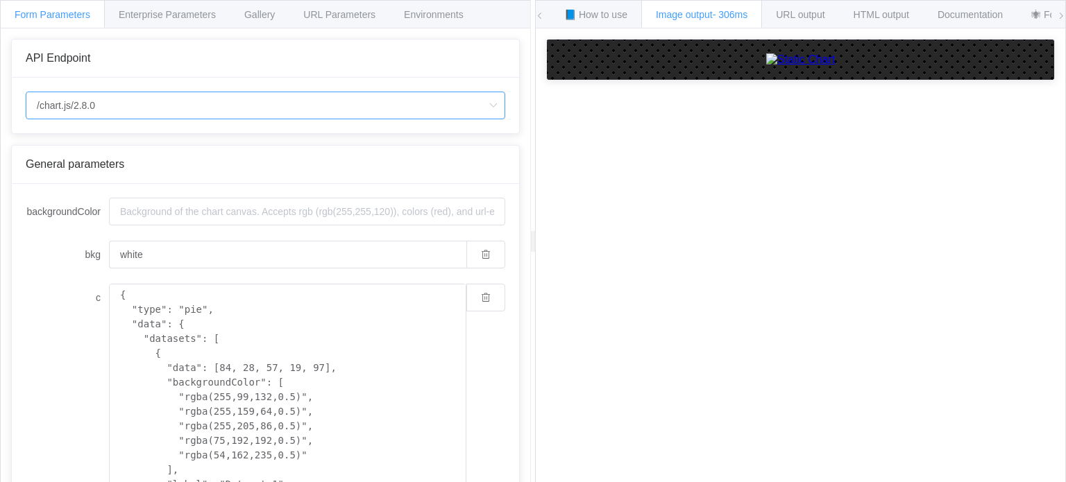
click at [152, 108] on input "/chart.js/2.8.0" at bounding box center [266, 106] width 480 height 28
click at [161, 138] on li "/chart" at bounding box center [265, 144] width 479 height 24
type input "/chart"
type input "20"
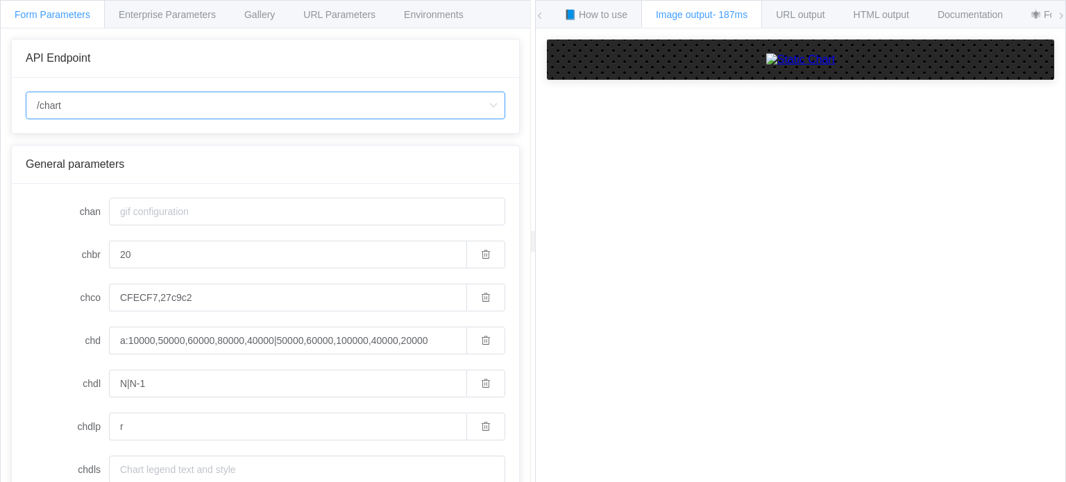
click at [163, 106] on input "/chart" at bounding box center [266, 106] width 480 height 28
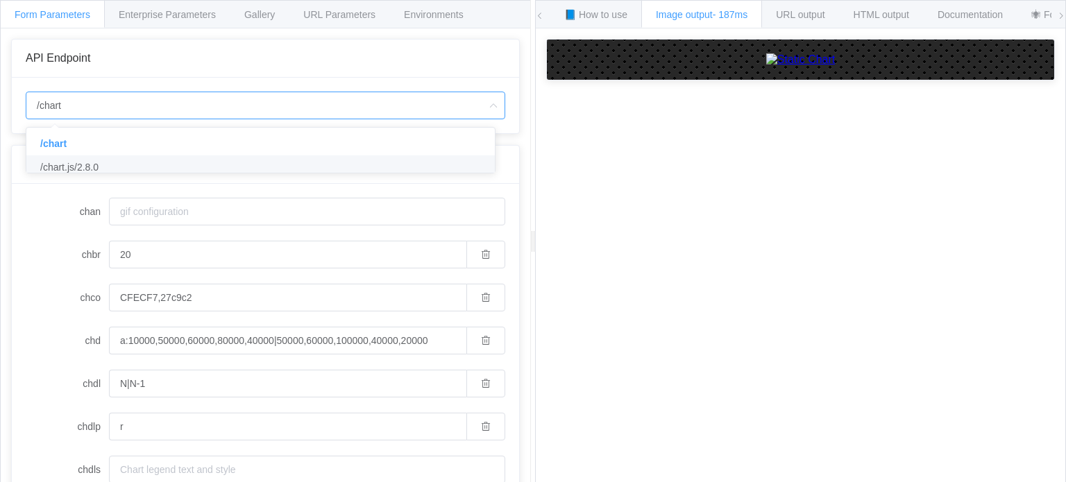
click at [153, 160] on li "/chart.js/2.8.0" at bounding box center [265, 167] width 479 height 24
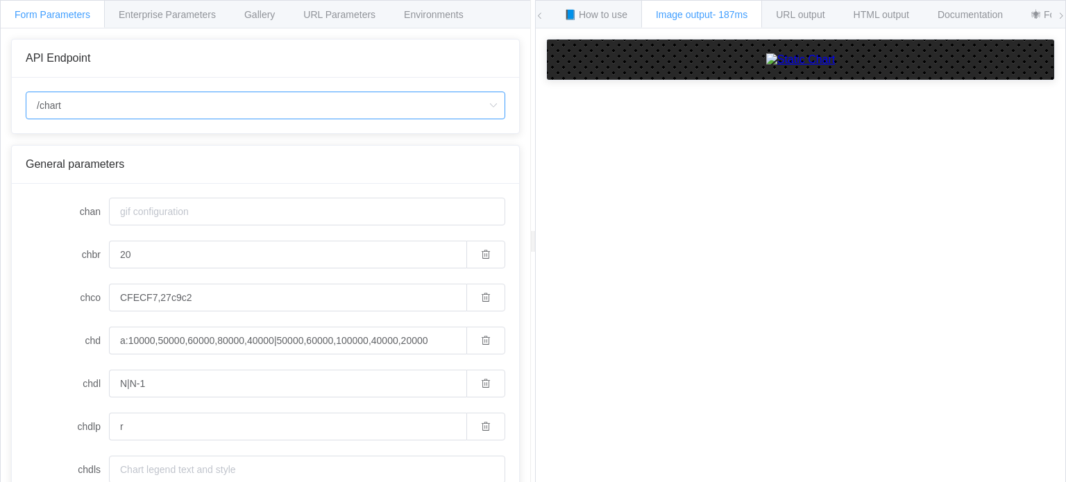
type input "/chart.js/2.8.0"
type input "white"
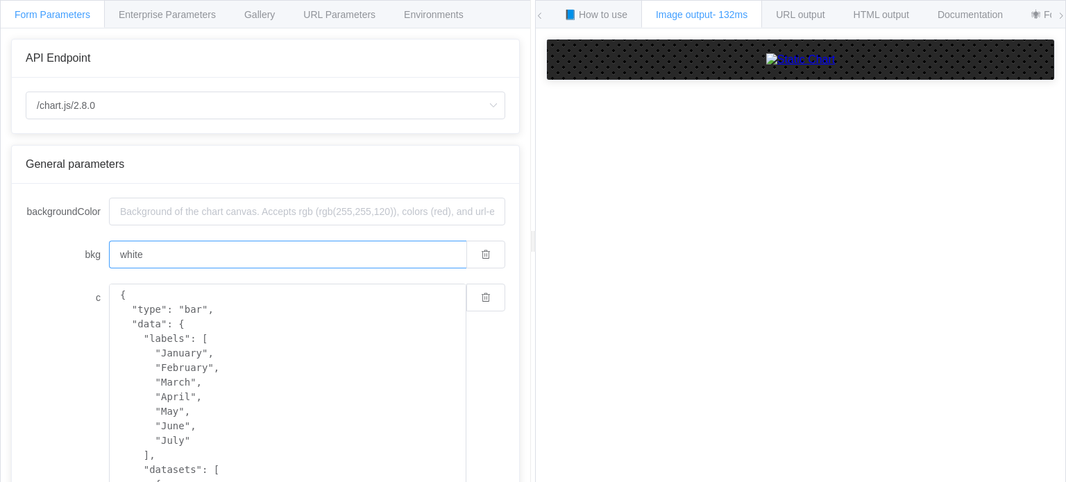
click at [236, 256] on input "white" at bounding box center [287, 255] width 357 height 28
click at [180, 10] on span "Enterprise Parameters" at bounding box center [167, 14] width 97 height 11
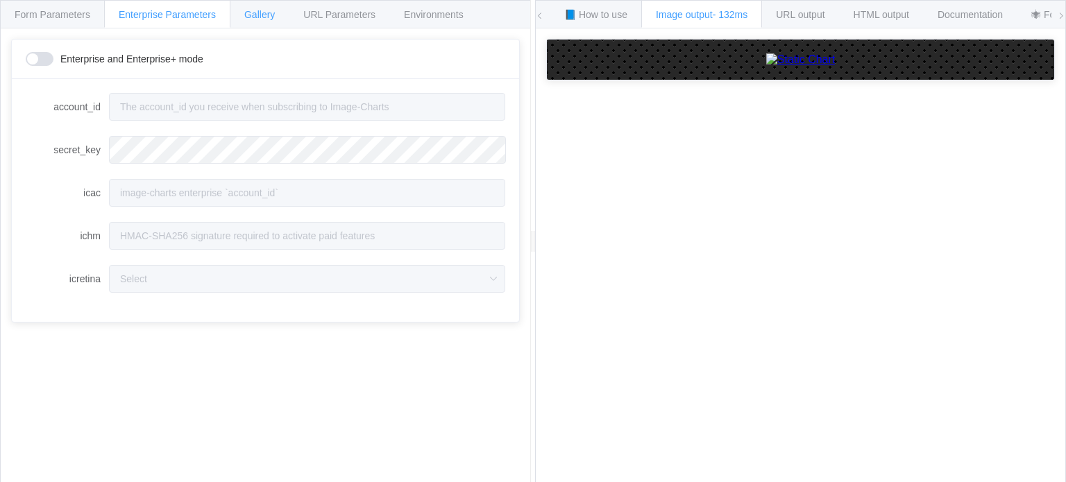
click at [255, 12] on span "Gallery" at bounding box center [259, 14] width 31 height 11
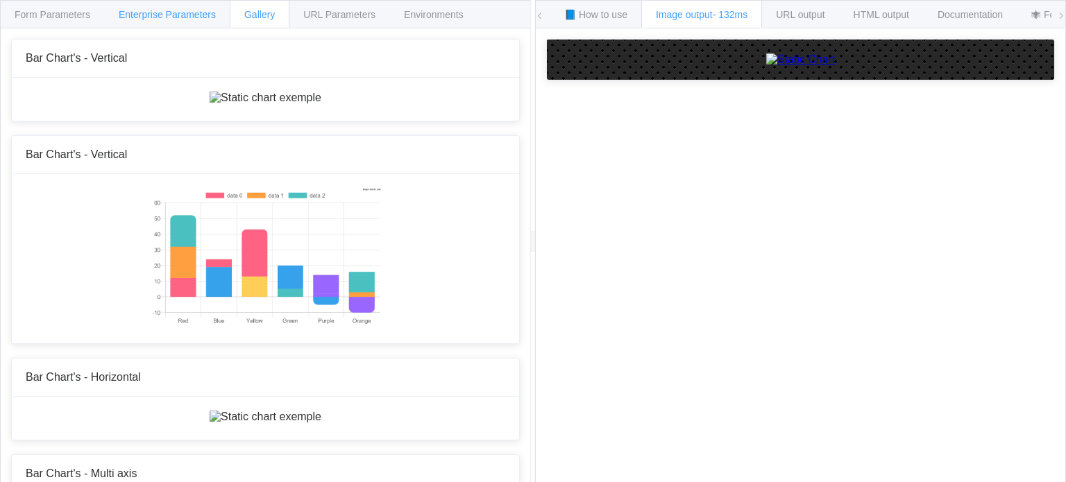
click at [197, 21] on div "Enterprise Parameters" at bounding box center [167, 14] width 126 height 28
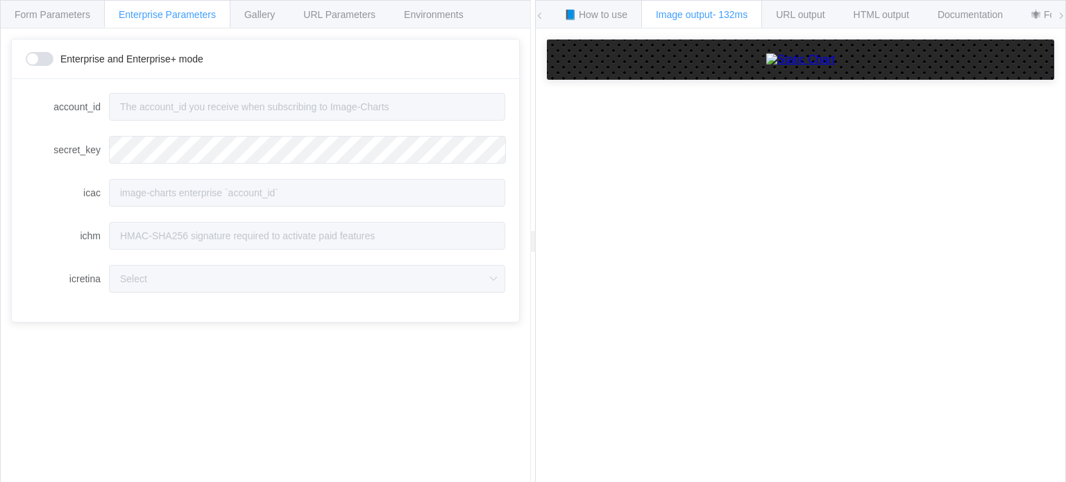
click at [44, 60] on span at bounding box center [40, 59] width 28 height 14
click at [269, 9] on span "Gallery" at bounding box center [259, 14] width 31 height 11
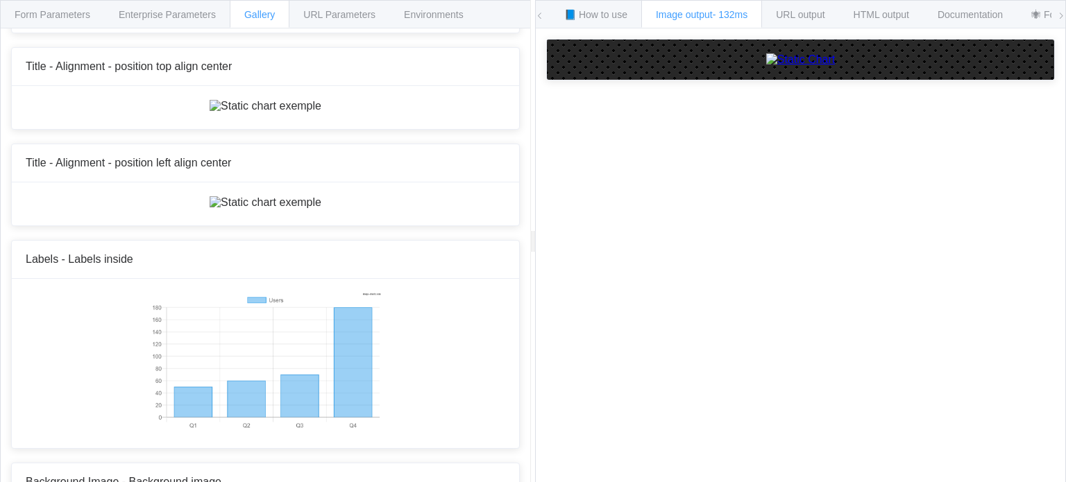
scroll to position [7566, 0]
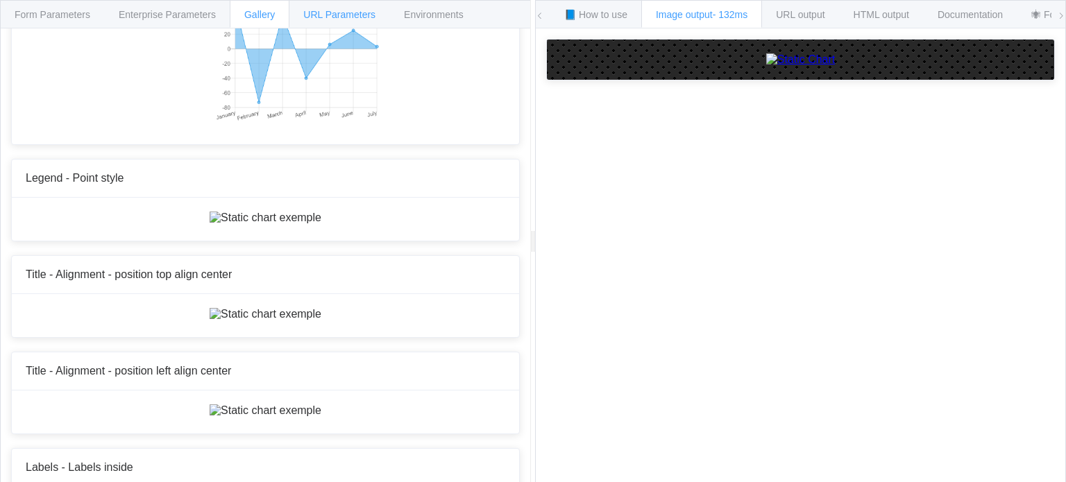
click at [330, 11] on span "URL Parameters" at bounding box center [339, 14] width 72 height 11
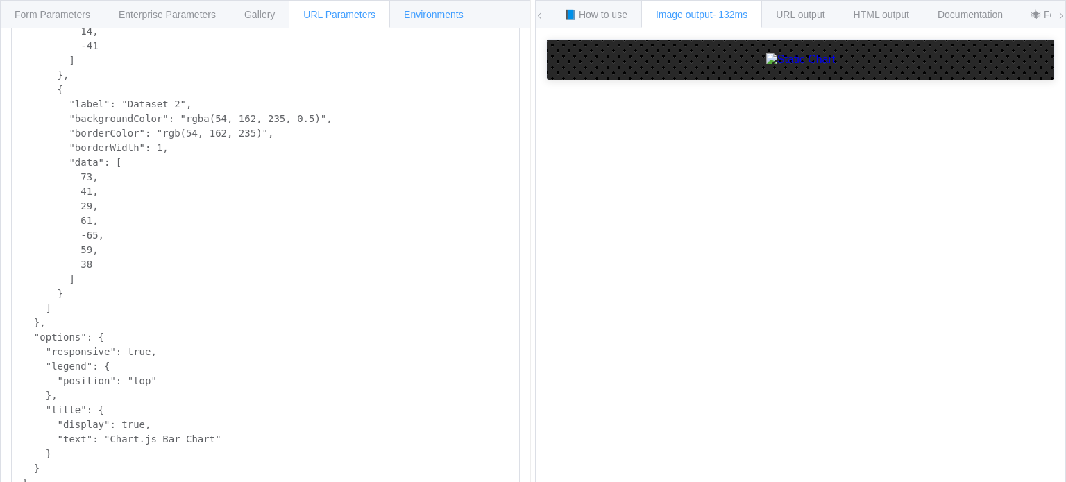
click at [415, 22] on div "Environments" at bounding box center [433, 14] width 89 height 28
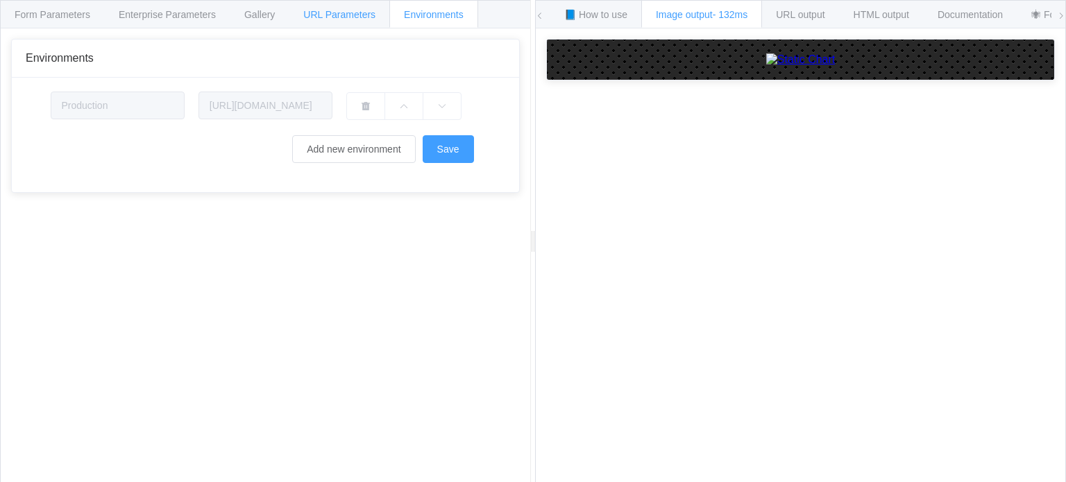
click at [330, 14] on span "URL Parameters" at bounding box center [339, 14] width 72 height 11
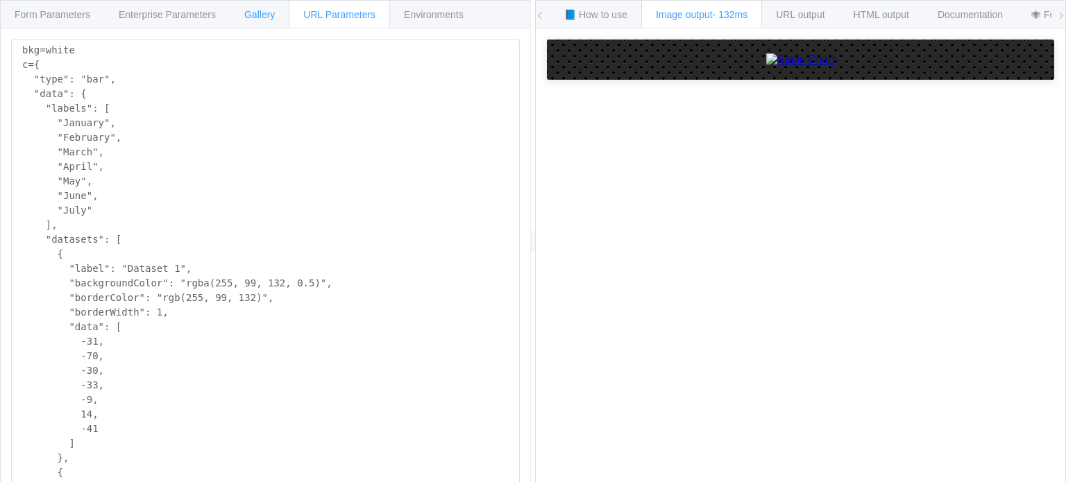
click at [262, 15] on span "Gallery" at bounding box center [259, 14] width 31 height 11
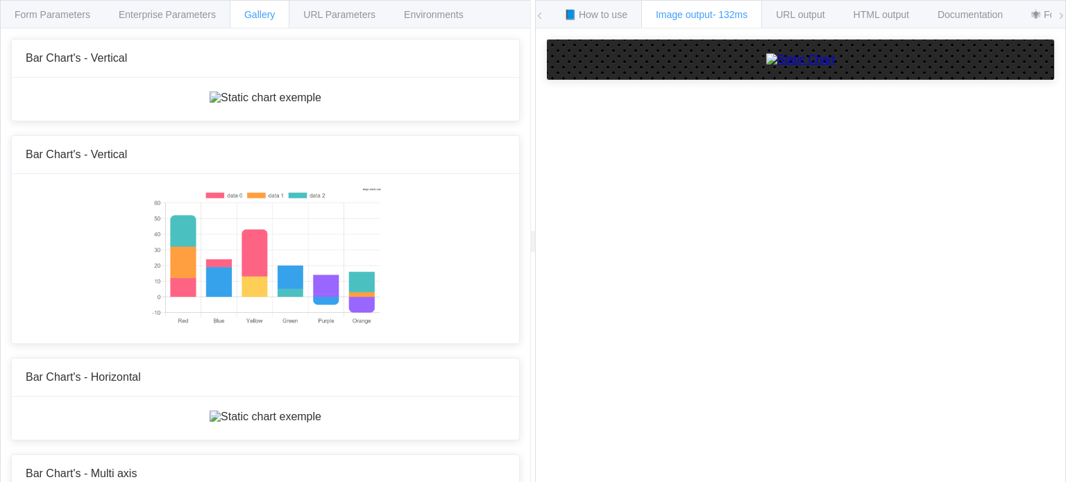
click at [766, 66] on img at bounding box center [800, 59] width 69 height 12
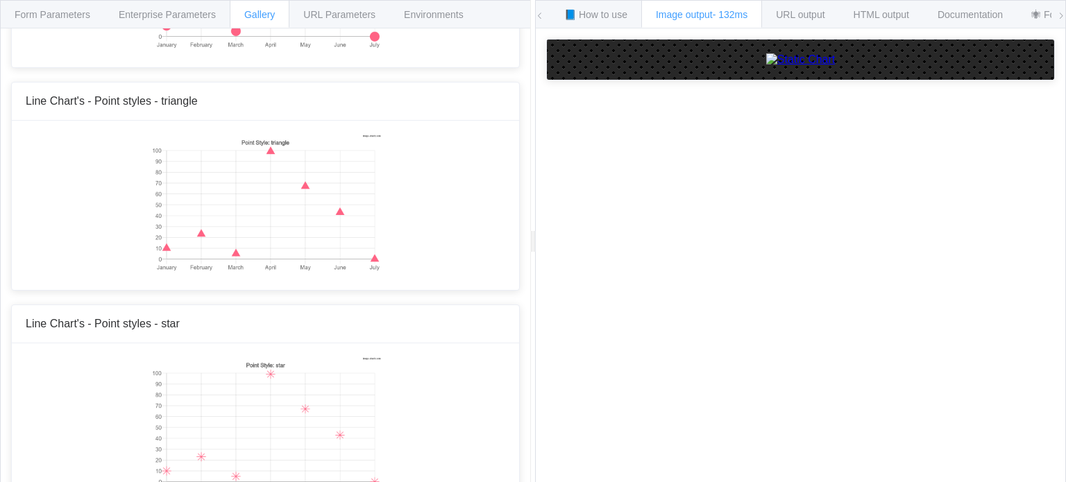
scroll to position [1874, 0]
click at [174, 15] on span "Enterprise Parameters" at bounding box center [167, 14] width 97 height 11
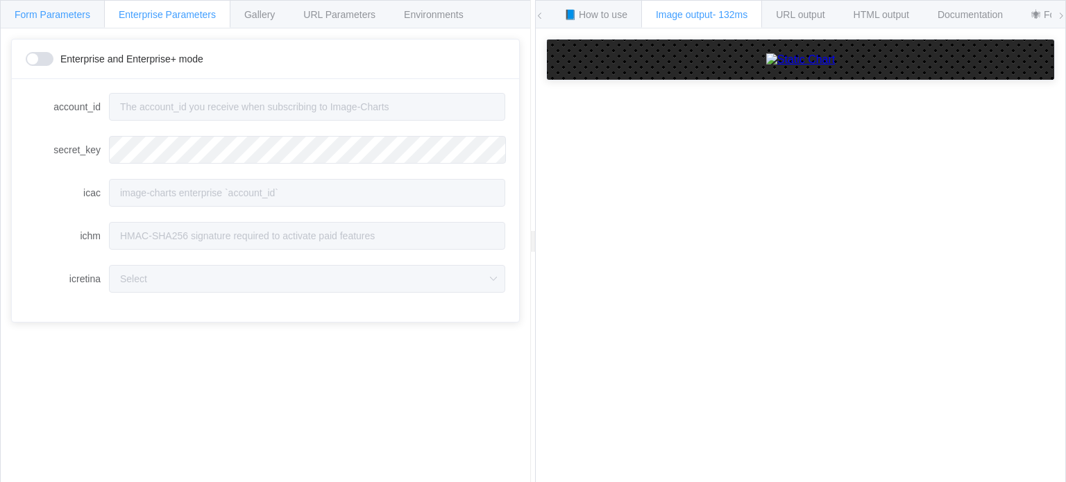
click at [58, 19] on span "Form Parameters" at bounding box center [53, 14] width 76 height 11
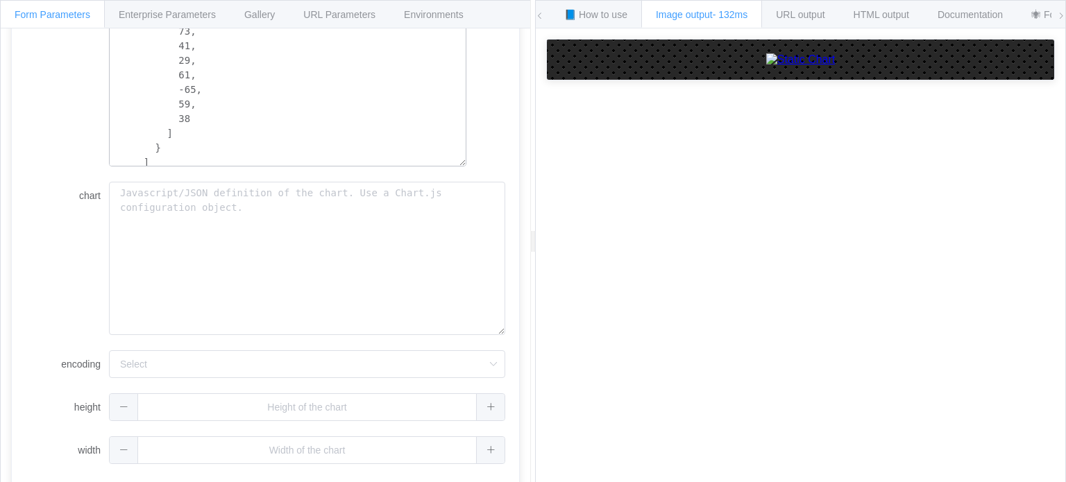
scroll to position [247, 0]
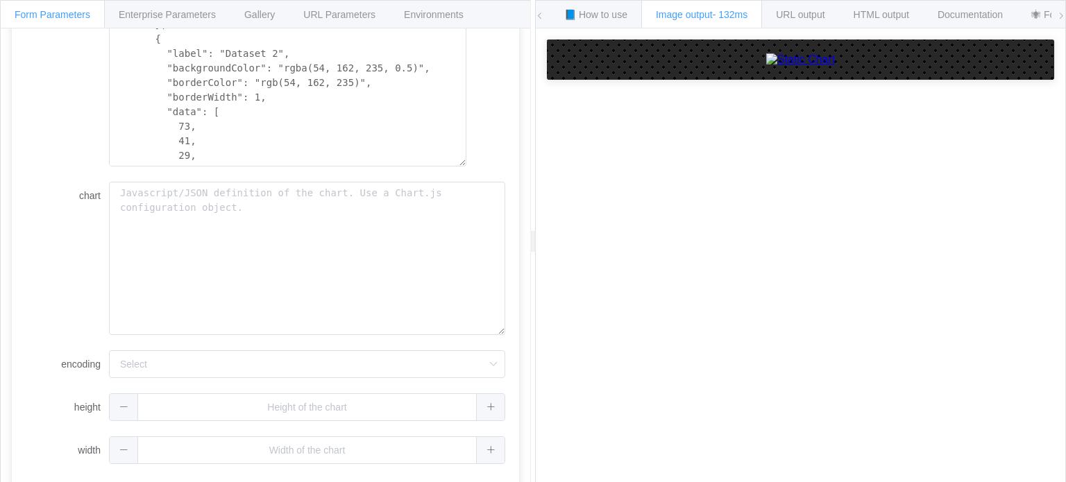
click at [766, 66] on img at bounding box center [800, 59] width 69 height 12
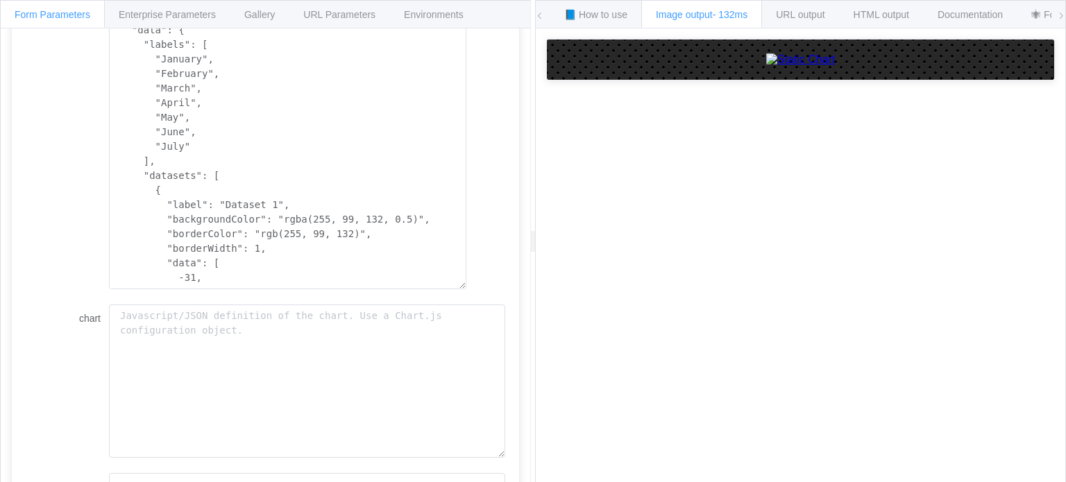
scroll to position [209, 0]
